Goal: Task Accomplishment & Management: Use online tool/utility

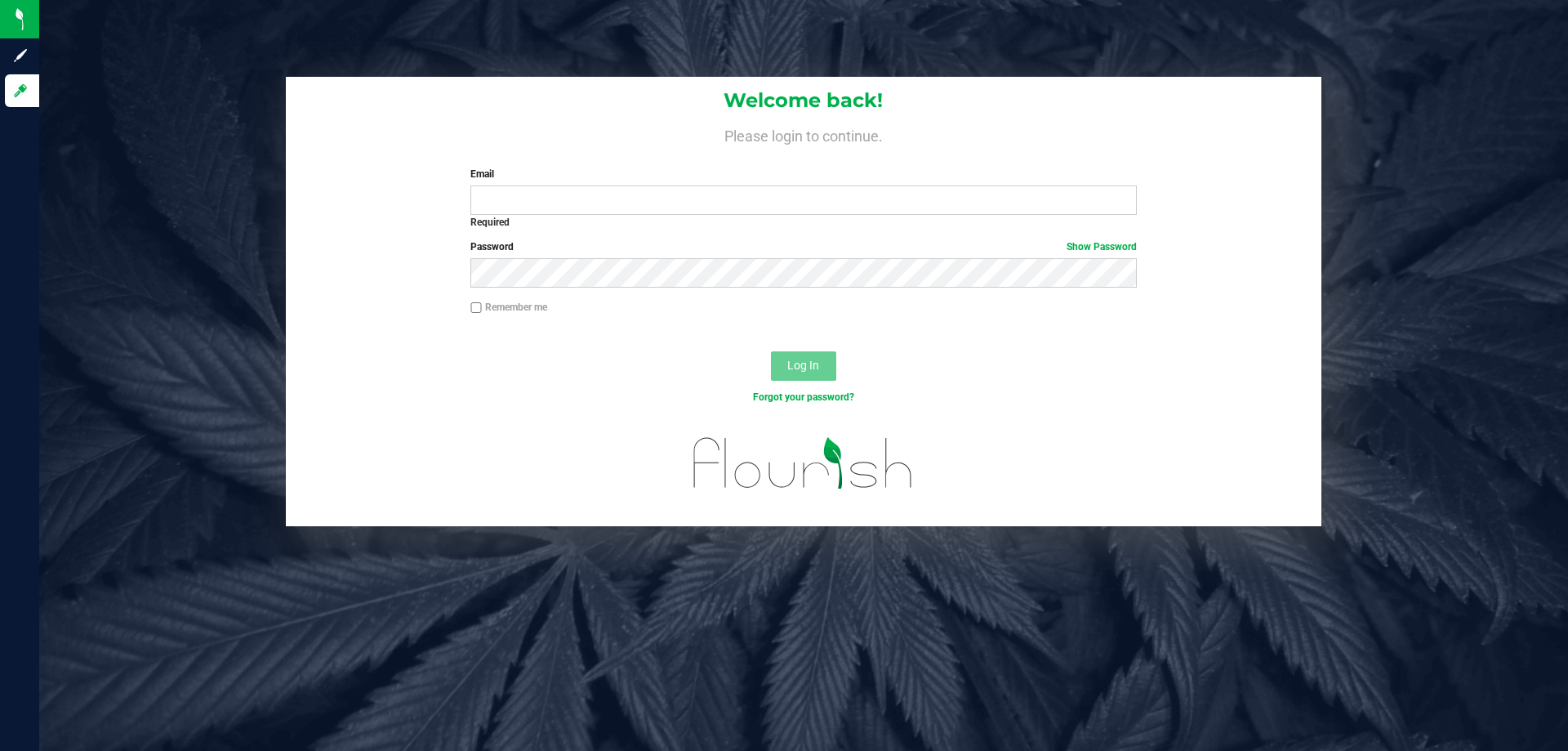
click at [584, 142] on h4 "Please login to continue." at bounding box center [803, 133] width 1035 height 20
click at [794, 187] on input "Email" at bounding box center [803, 200] width 666 height 30
click at [239, 210] on div "Welcome back! Please login to continue. Email Required Please format your email…" at bounding box center [803, 302] width 1554 height 450
click at [588, 202] on input "Email" at bounding box center [803, 200] width 666 height 30
type input "[EMAIL_ADDRESS][DOMAIN_NAME]"
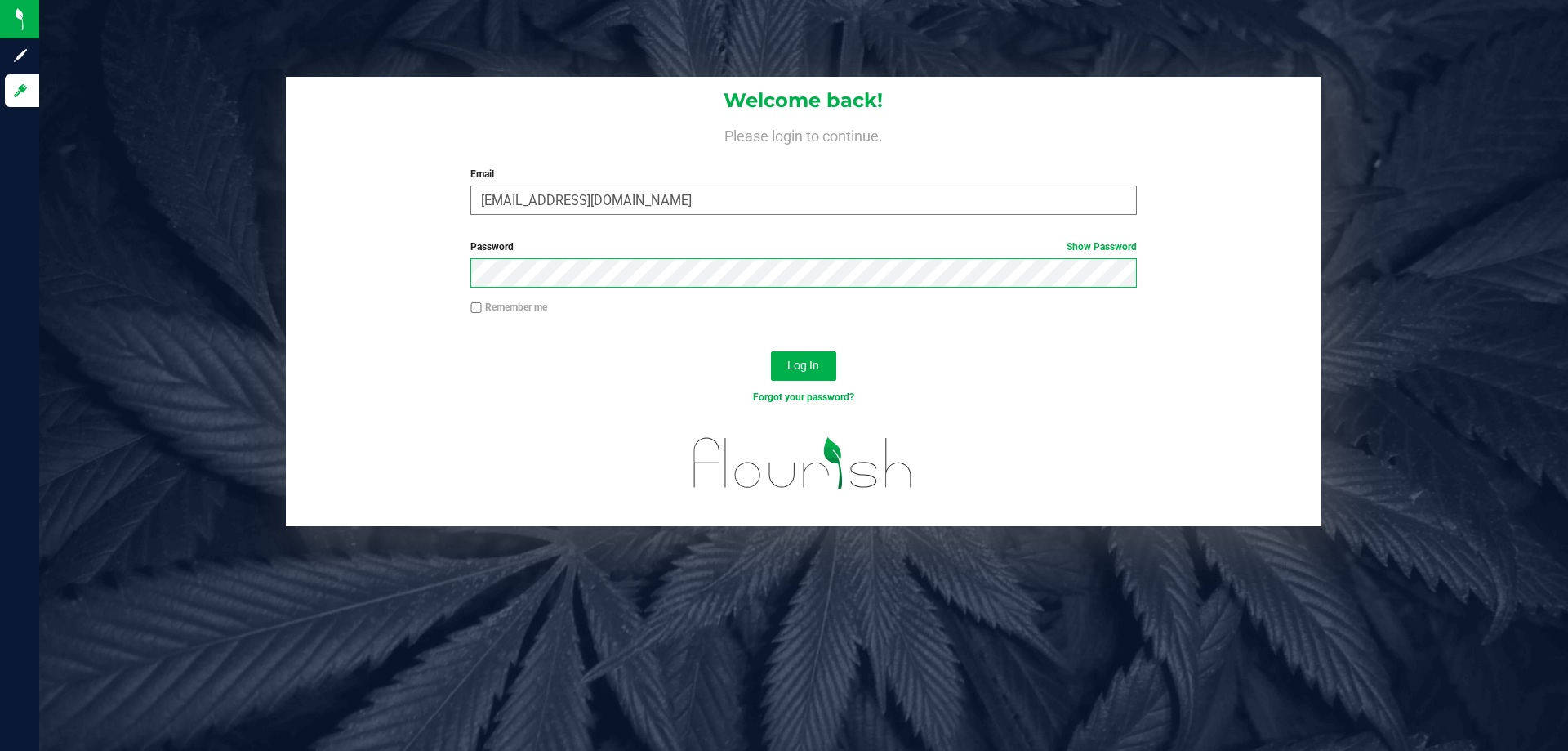
click at [772, 352] on button "Log In" at bounding box center [804, 366] width 66 height 30
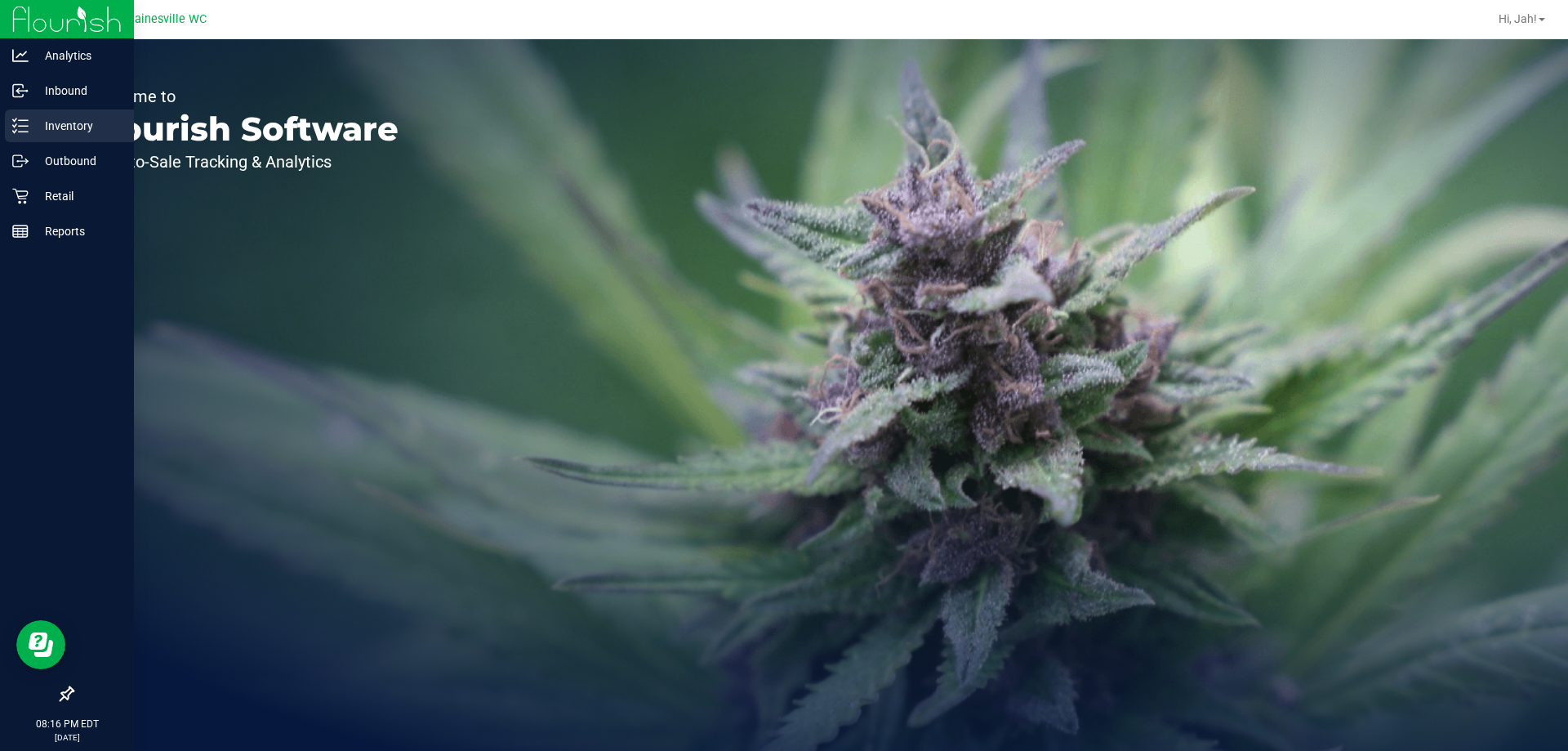
click at [49, 123] on p "Inventory" at bounding box center [77, 126] width 98 height 20
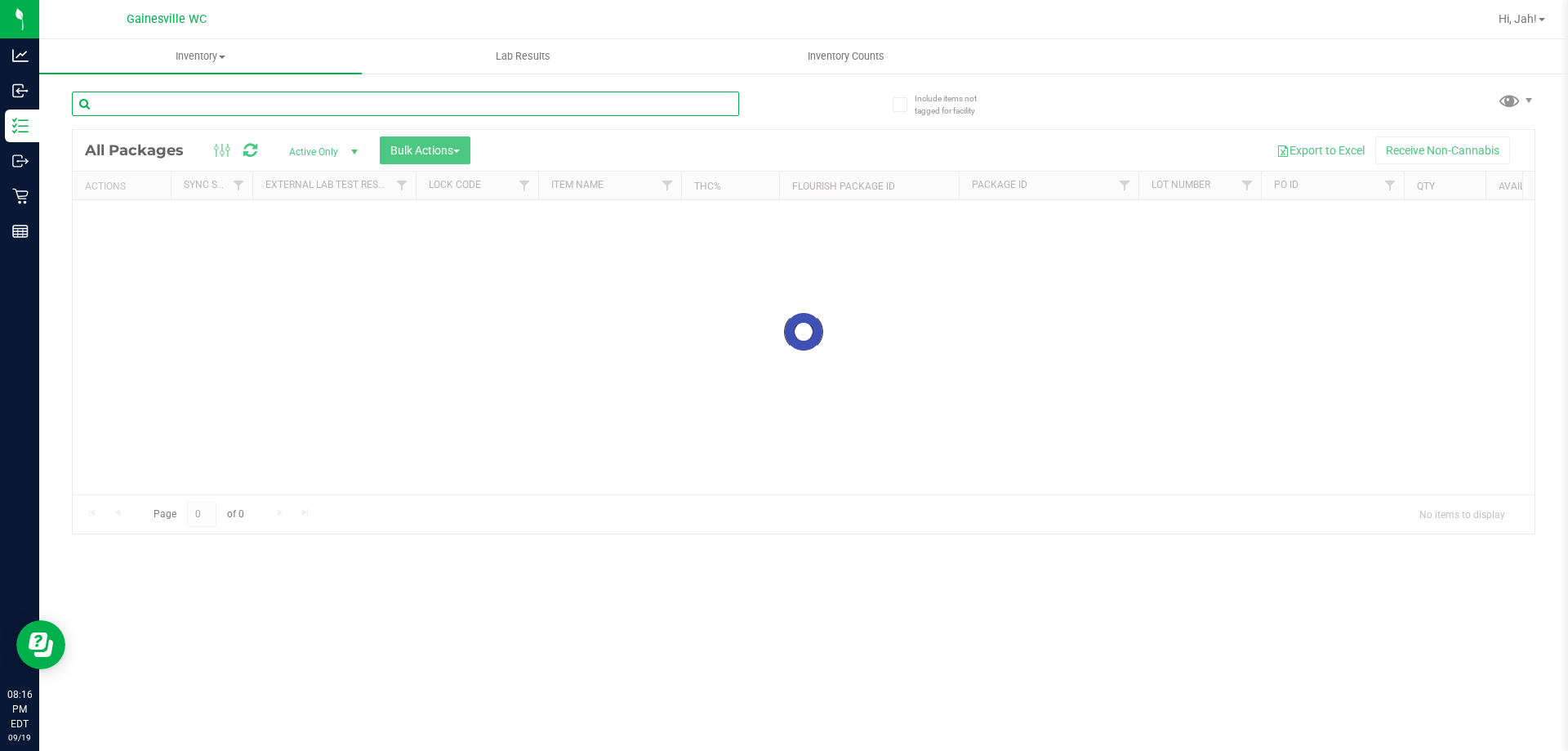
click at [303, 105] on input "text" at bounding box center [405, 104] width 668 height 25
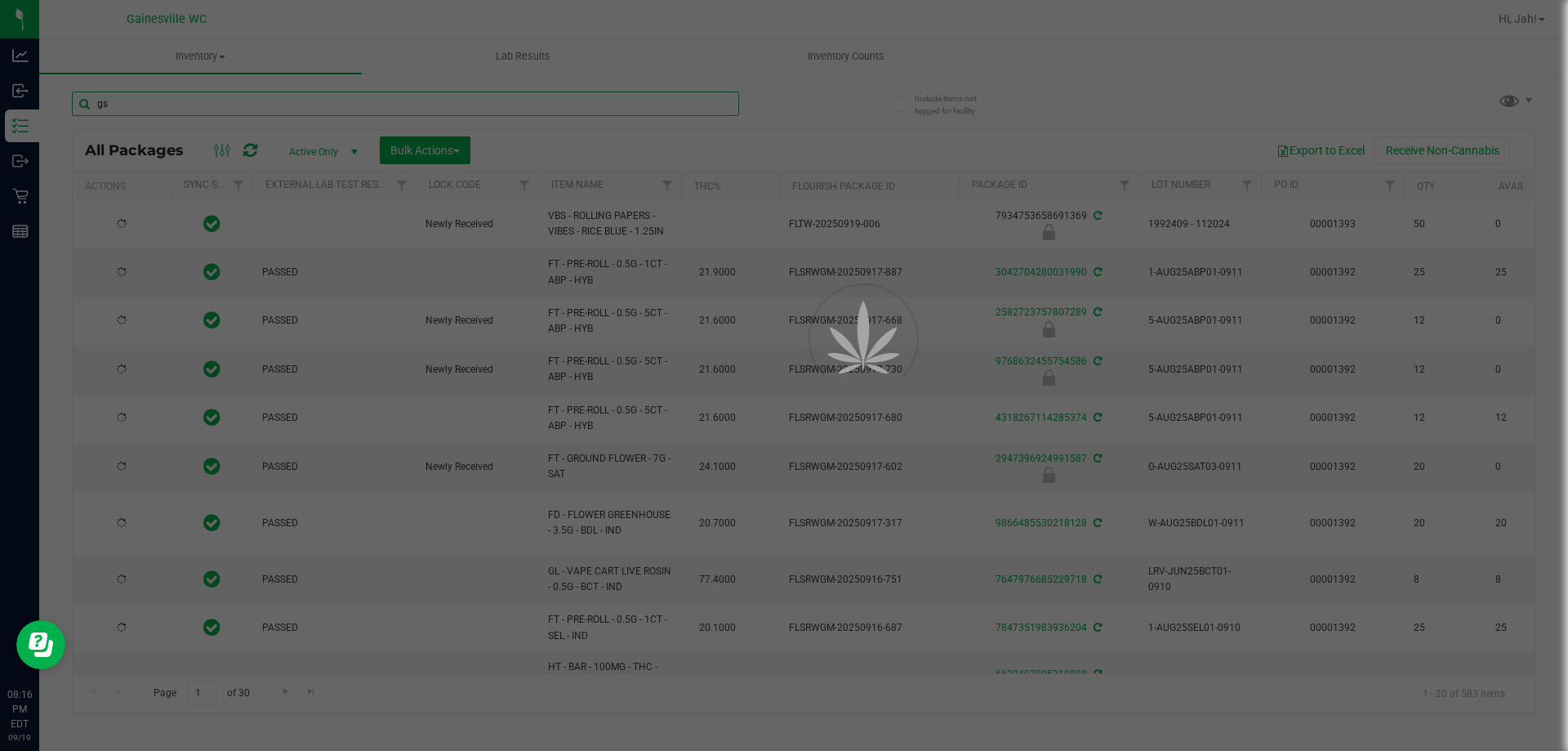
type input "gss"
type input "[DATE]"
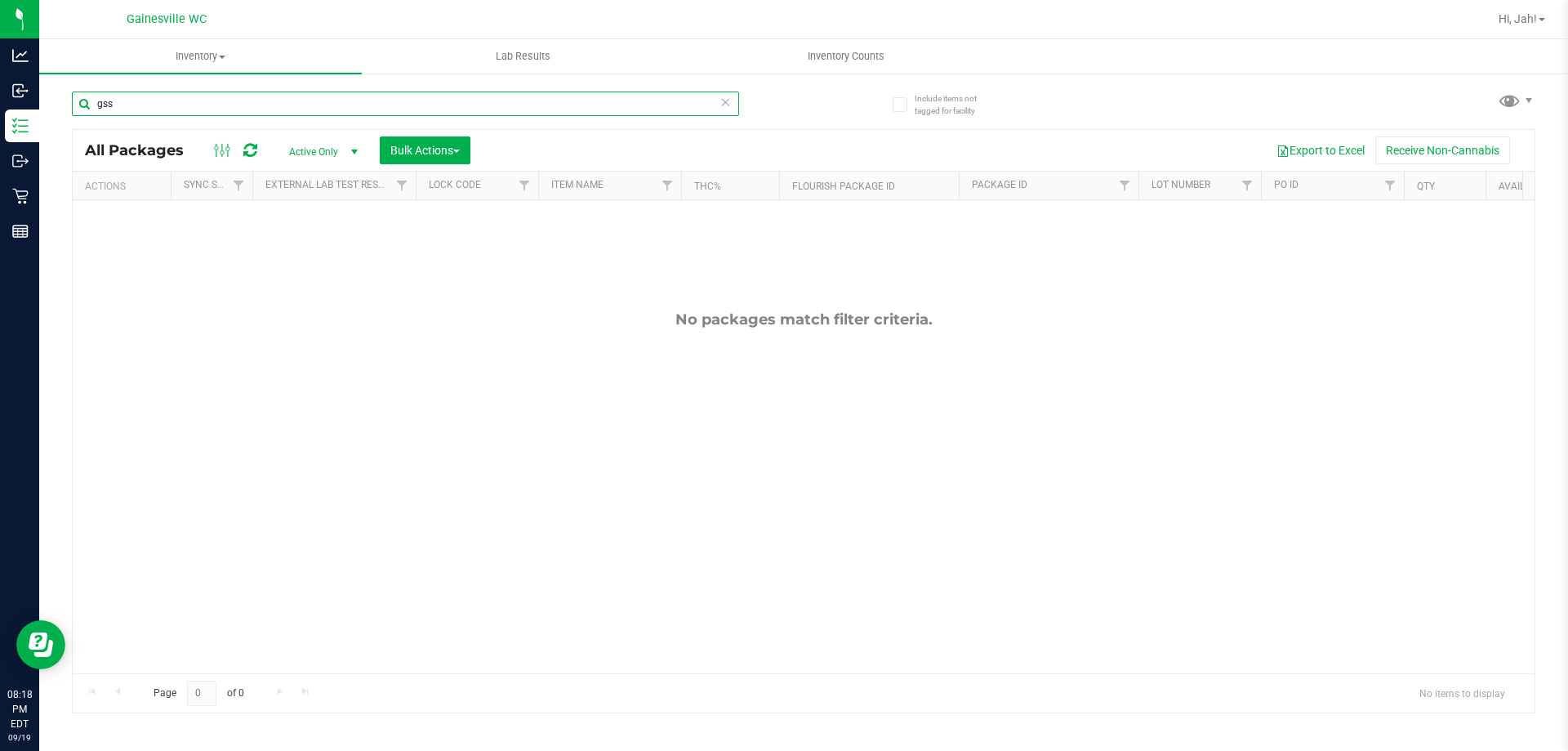
type input "gss"
click at [1530, 25] on span "Hi, Jah!" at bounding box center [1518, 19] width 38 height 13
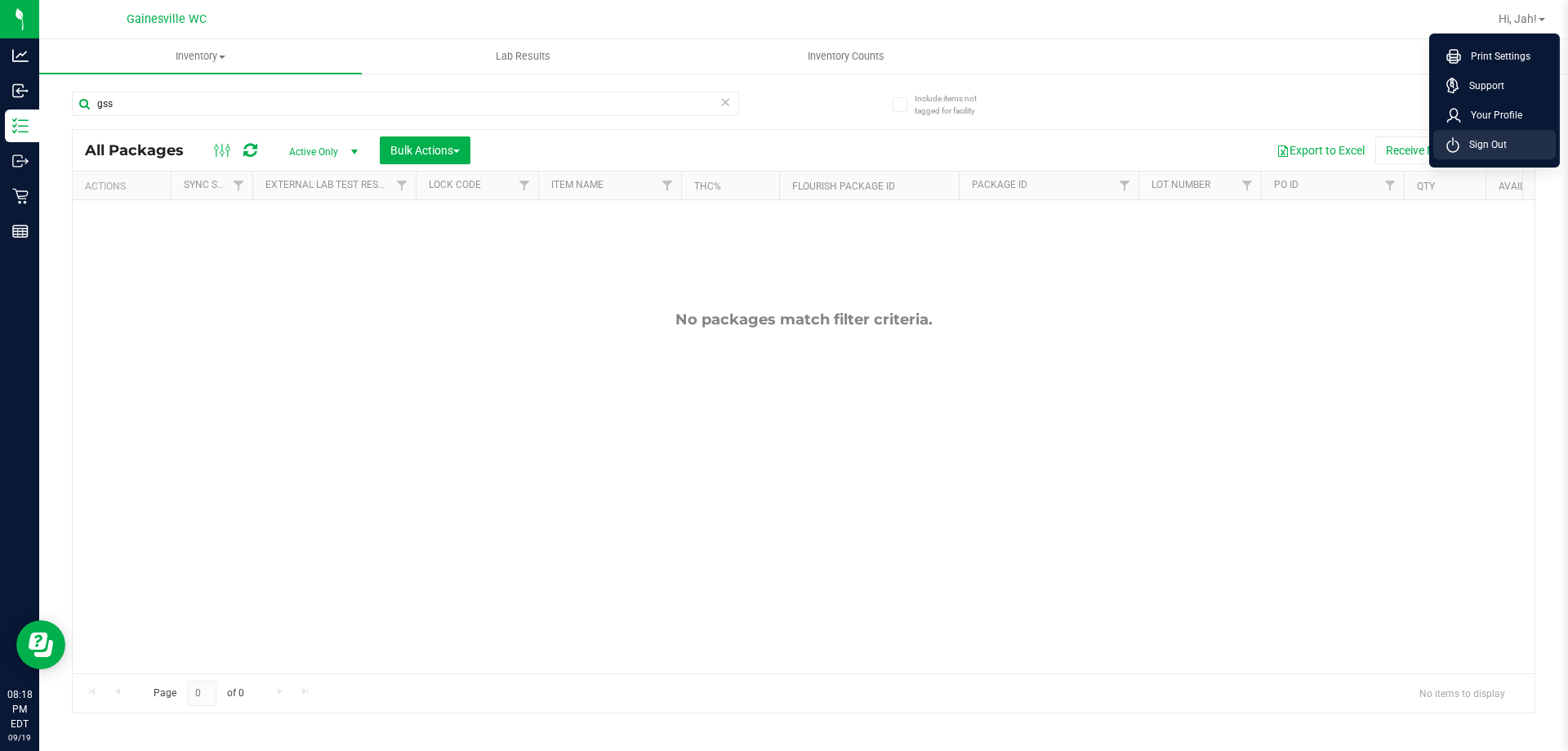
click at [1503, 148] on span "Sign Out" at bounding box center [1483, 144] width 48 height 16
